Goal: Task Accomplishment & Management: Manage account settings

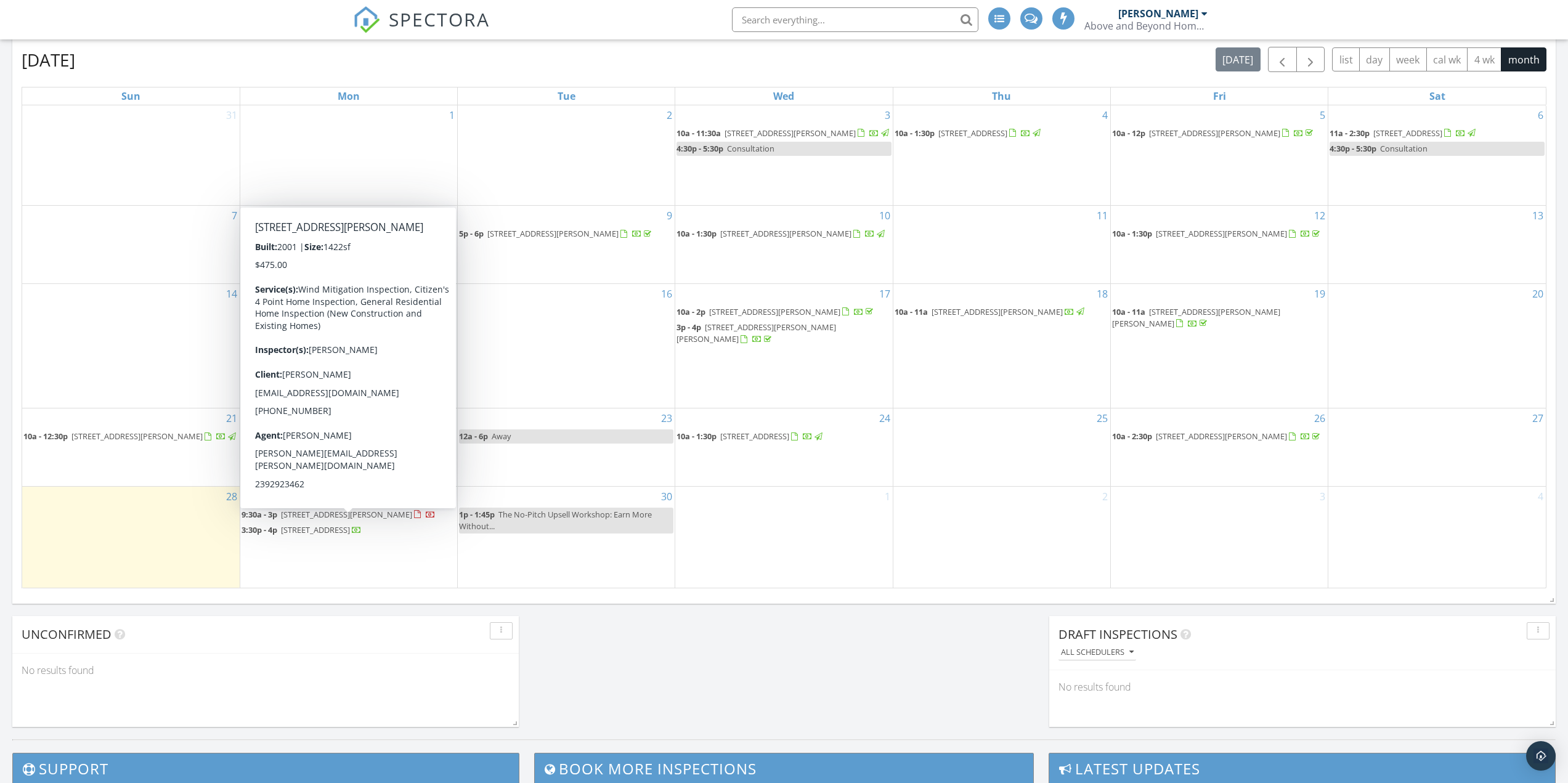
scroll to position [6, 6]
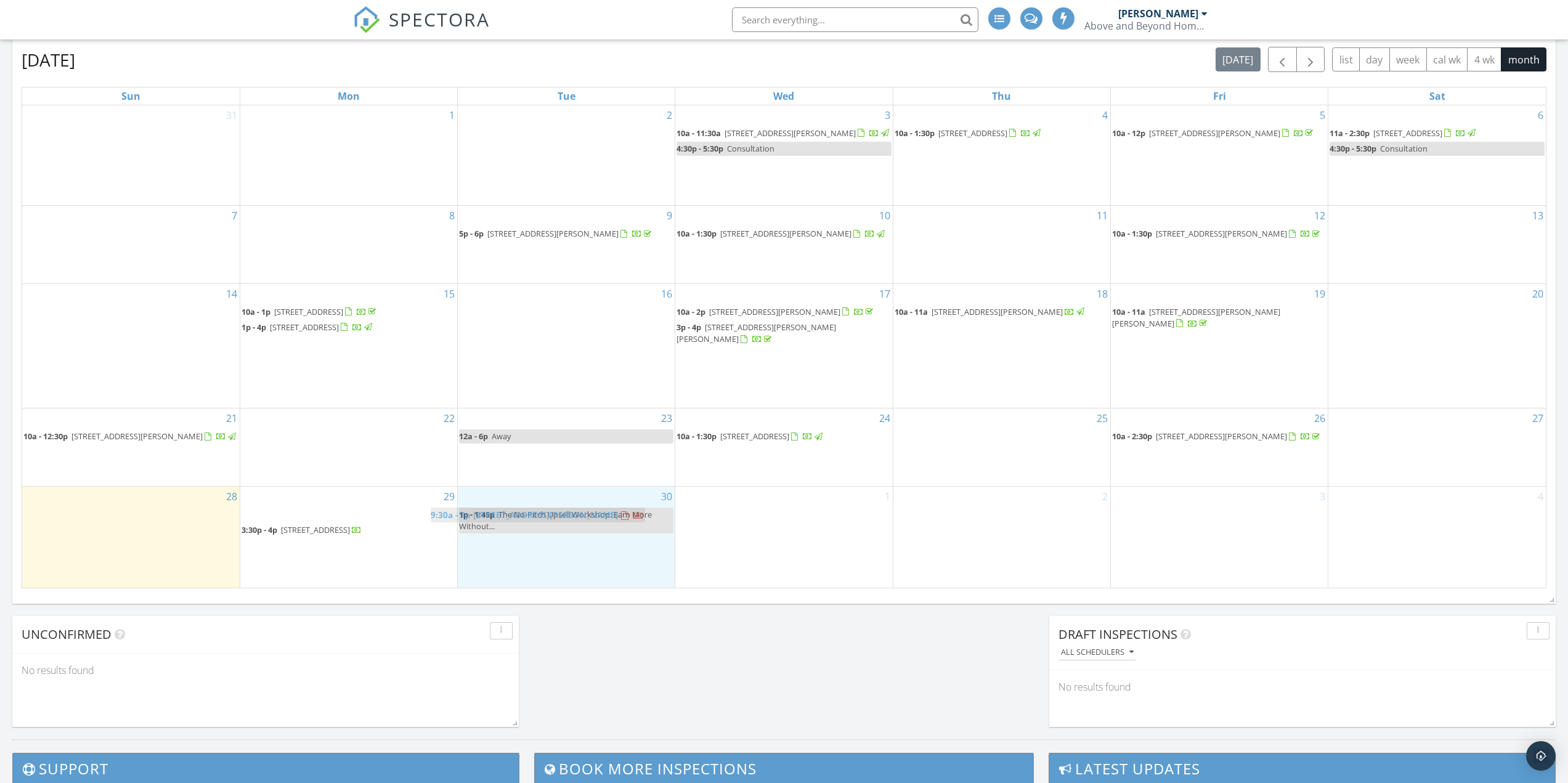
drag, startPoint x: 345, startPoint y: 521, endPoint x: 534, endPoint y: 512, distance: 189.2
click at [534, 512] on body "SPECTORA Yevgen Zakarukin Above and Beyond Home Solutions, LLC Role: Inspector …" at bounding box center [784, 324] width 1568 height 1756
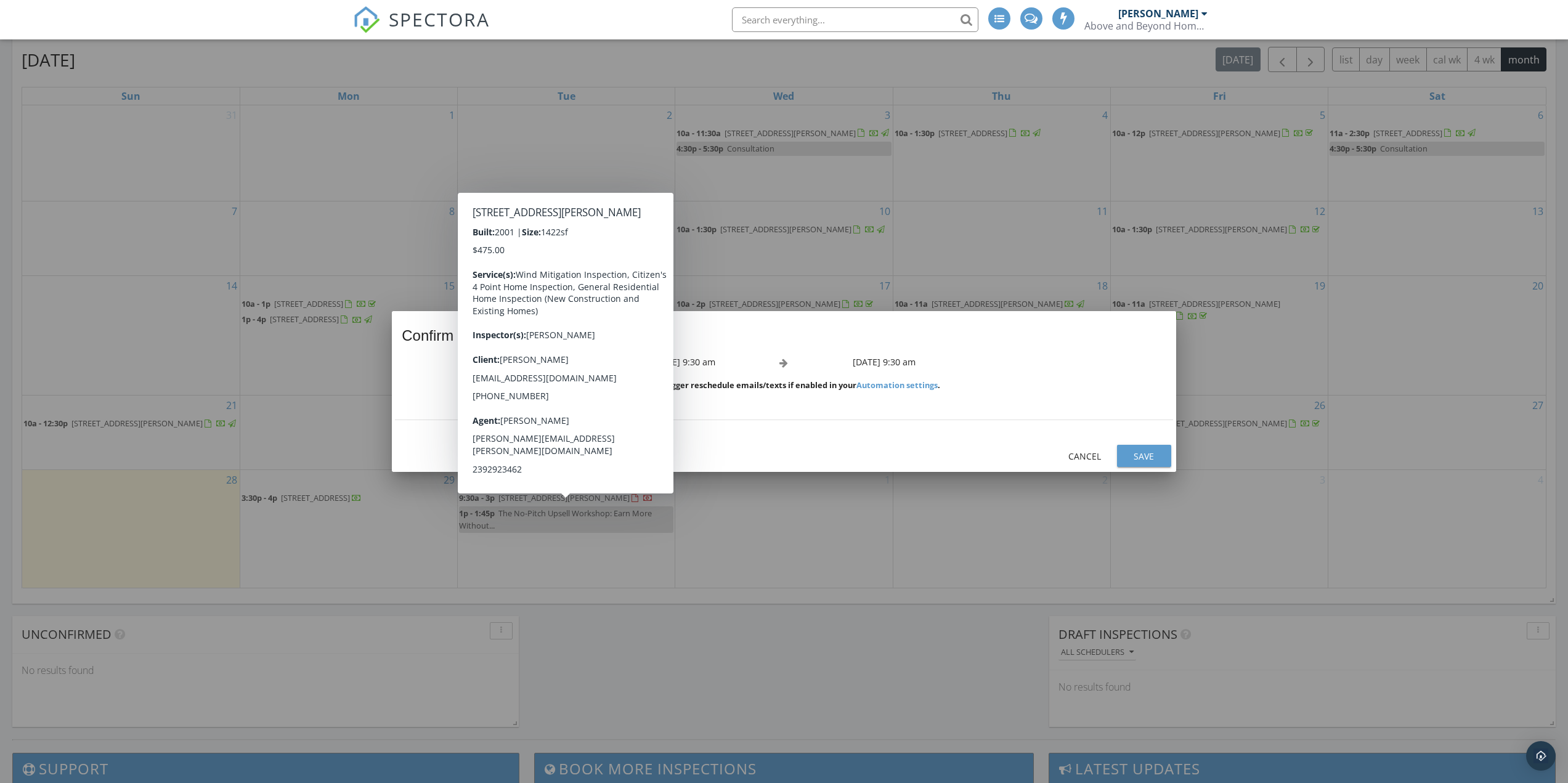
click at [1155, 454] on div "Save" at bounding box center [1143, 456] width 34 height 13
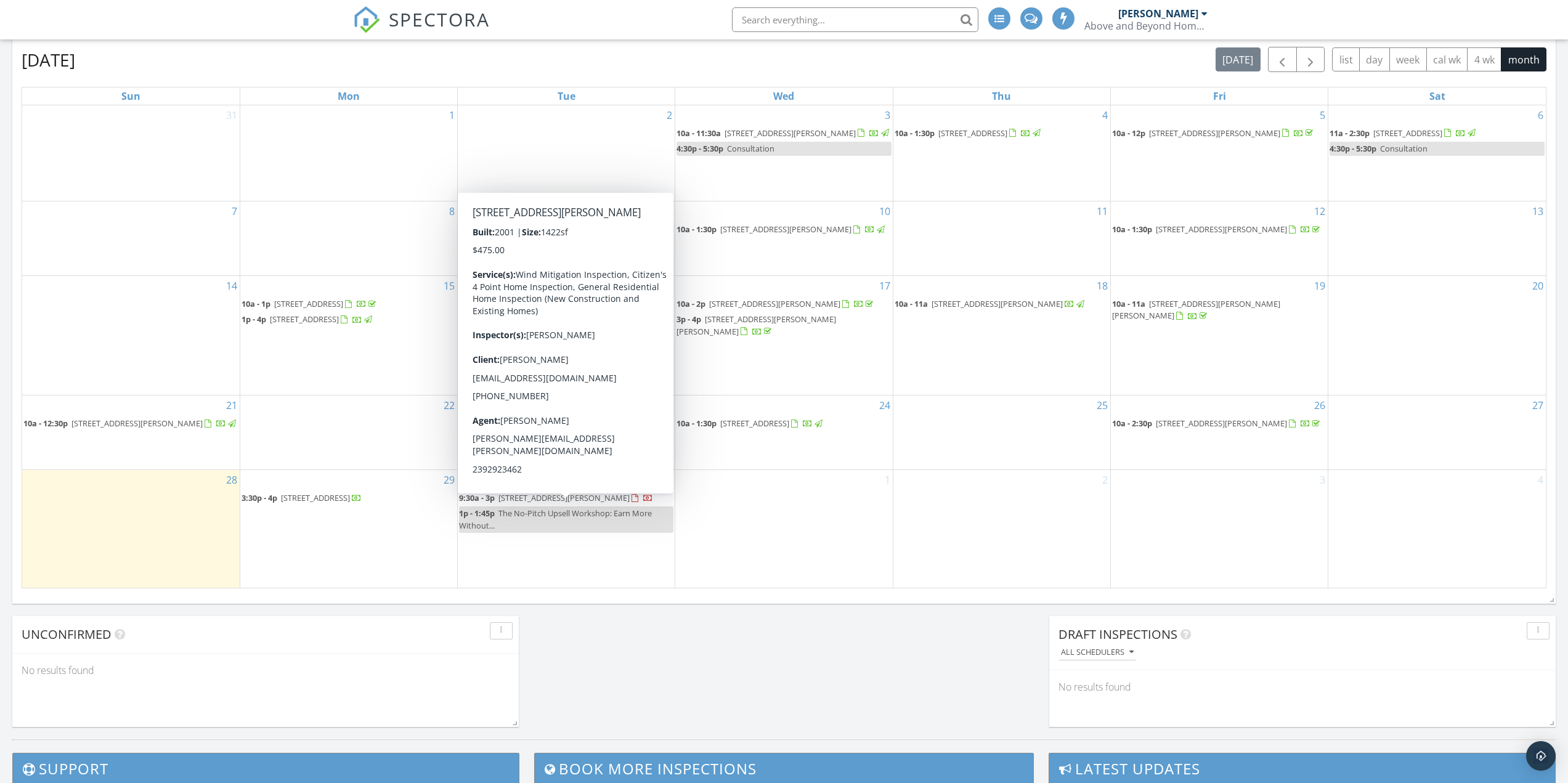
click at [594, 503] on span "8155 Caloosa Rd, Fort Myers 33967" at bounding box center [564, 497] width 131 height 11
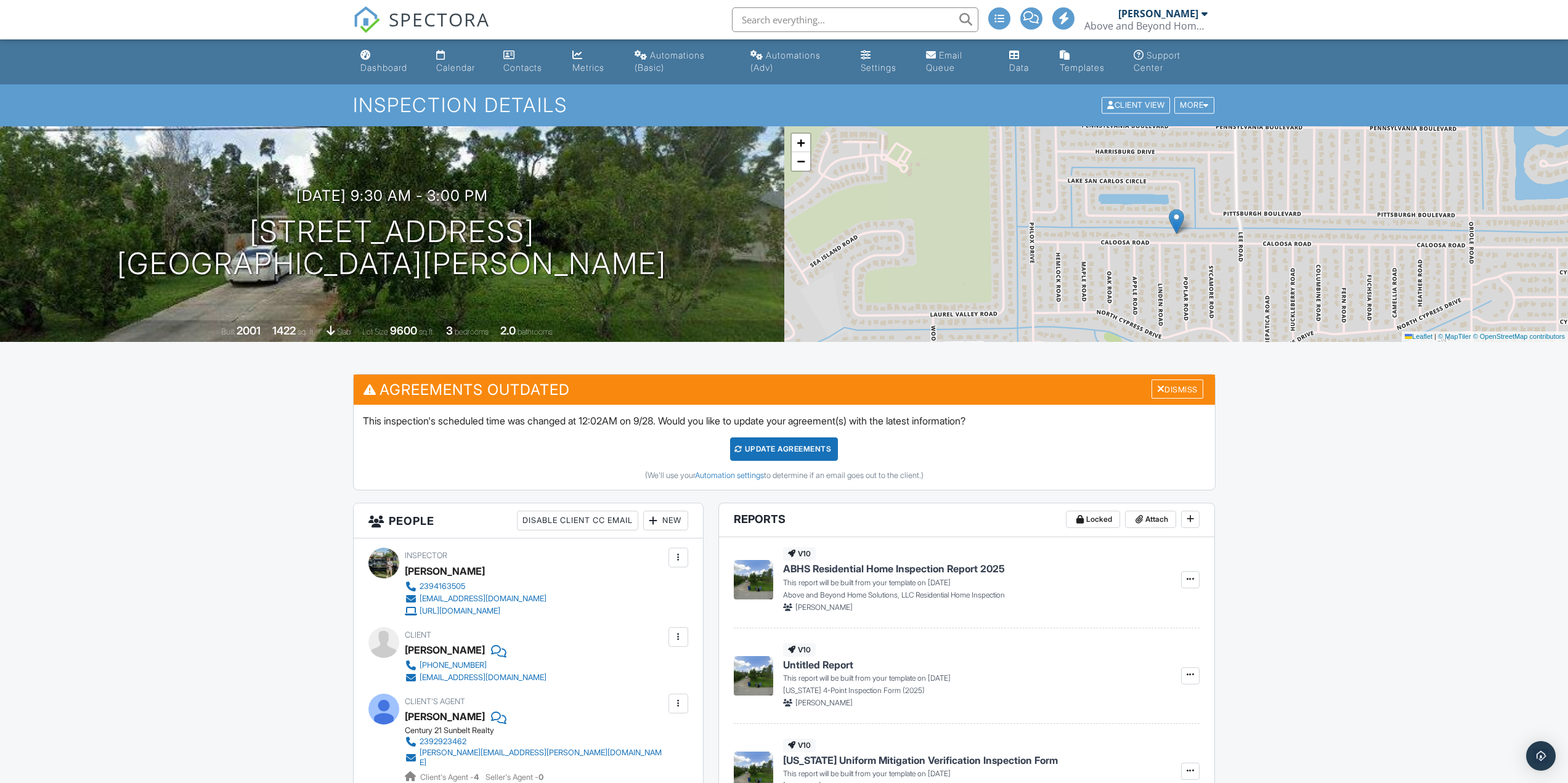
click at [798, 448] on div "Update Agreements" at bounding box center [784, 449] width 108 height 23
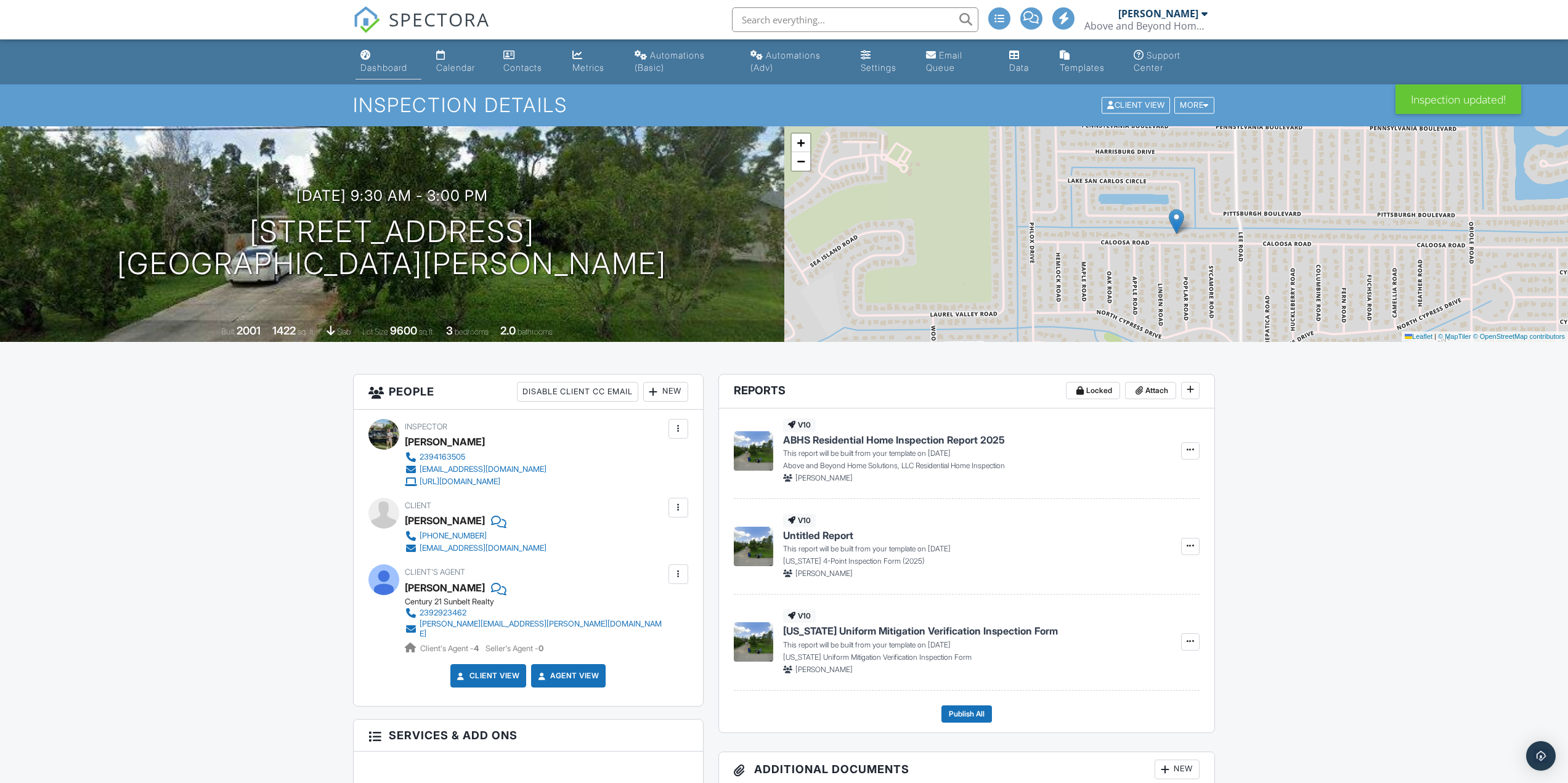
click at [388, 76] on link "Dashboard" at bounding box center [388, 62] width 66 height 35
